Goal: Task Accomplishment & Management: Use online tool/utility

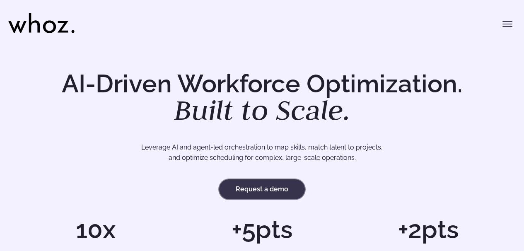
click at [277, 189] on link "Request a demo" at bounding box center [262, 189] width 86 height 20
click at [507, 22] on icon "Toggle menu" at bounding box center [507, 22] width 9 height 0
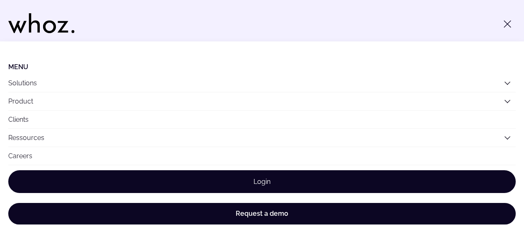
click at [260, 178] on link "Login" at bounding box center [261, 181] width 507 height 23
